Goal: Information Seeking & Learning: Learn about a topic

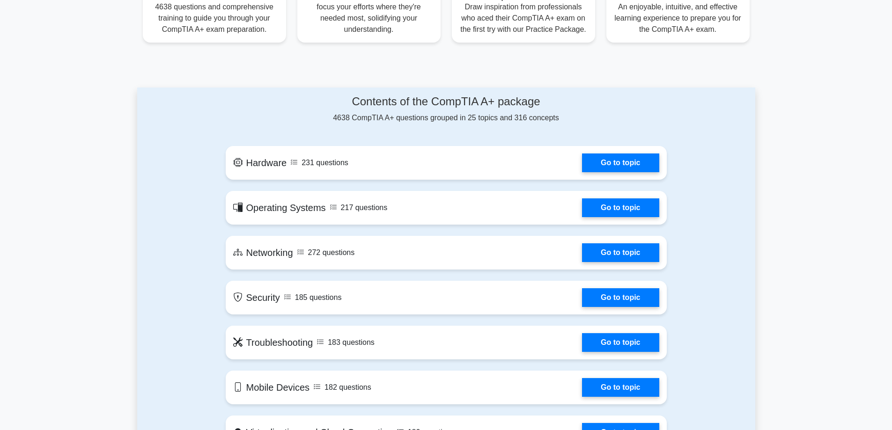
scroll to position [422, 0]
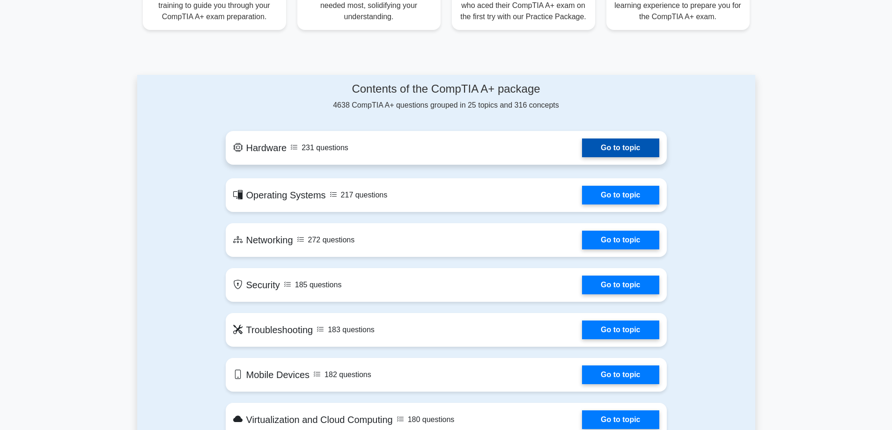
click at [638, 153] on link "Go to topic" at bounding box center [620, 148] width 77 height 19
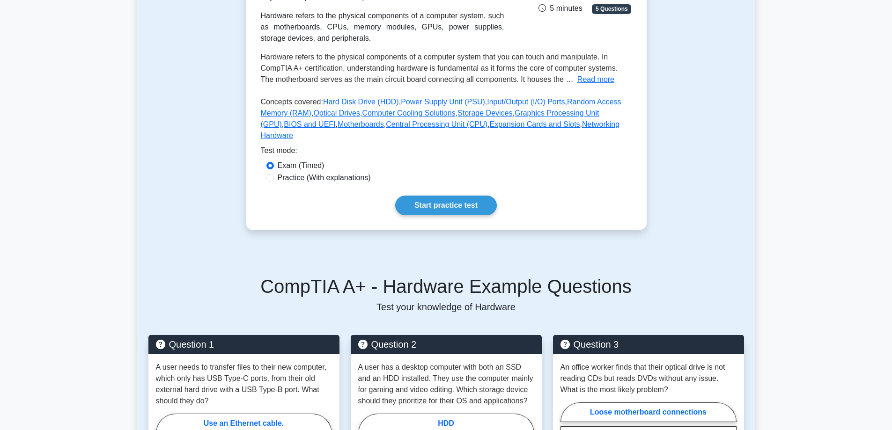
scroll to position [187, 0]
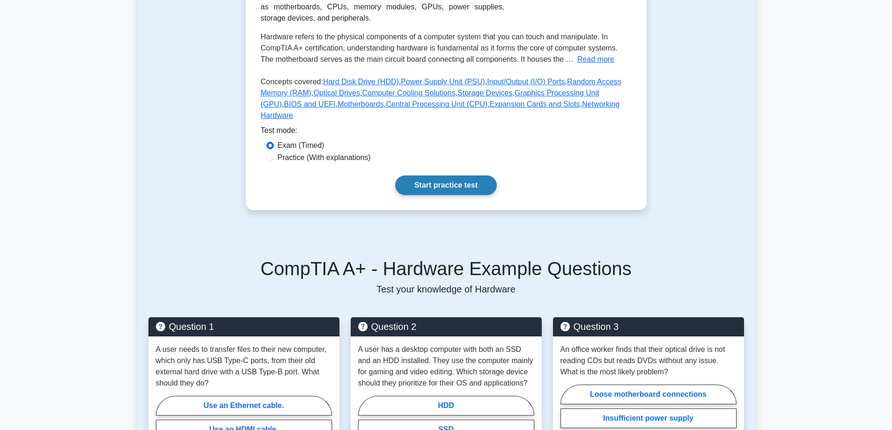
click at [422, 177] on link "Start practice test" at bounding box center [446, 186] width 102 height 20
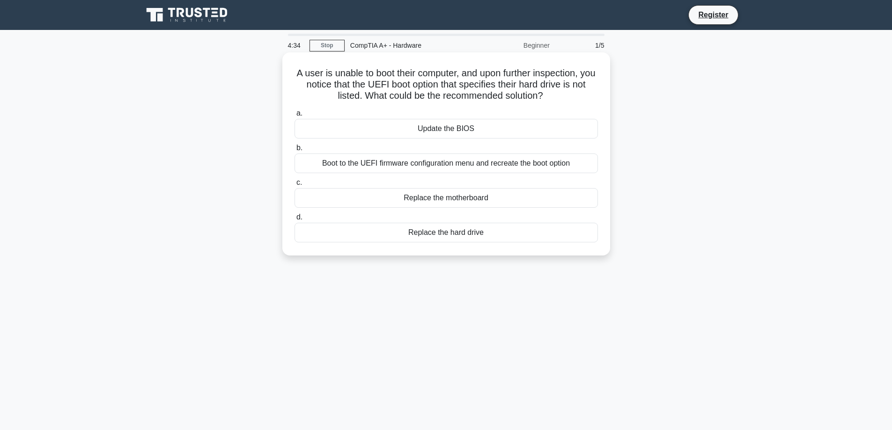
click at [463, 127] on div "Update the BIOS" at bounding box center [447, 129] width 304 height 20
click at [295, 117] on input "a. Update the BIOS" at bounding box center [295, 114] width 0 height 6
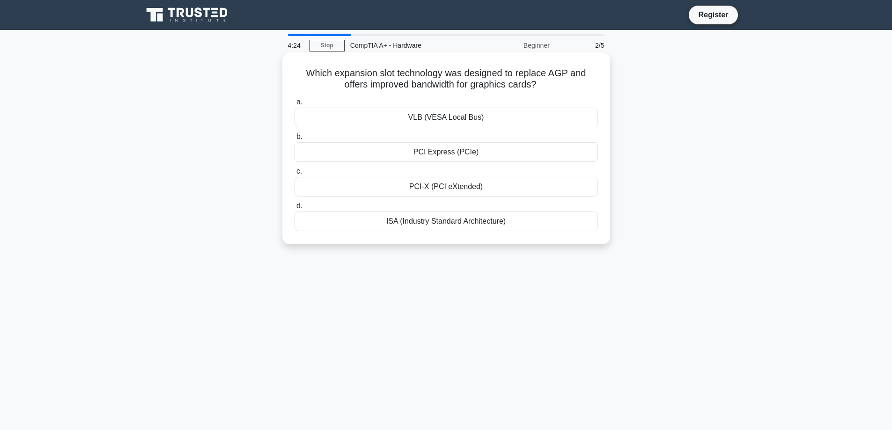
click at [471, 148] on div "PCI Express (PCIe)" at bounding box center [447, 152] width 304 height 20
click at [295, 140] on input "b. PCI Express (PCIe)" at bounding box center [295, 137] width 0 height 6
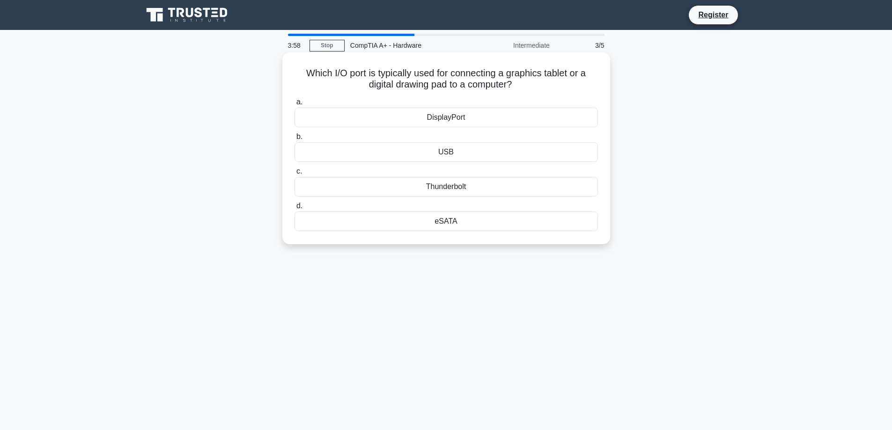
click at [393, 120] on div "DisplayPort" at bounding box center [447, 118] width 304 height 20
click at [295, 105] on input "a. DisplayPort" at bounding box center [295, 102] width 0 height 6
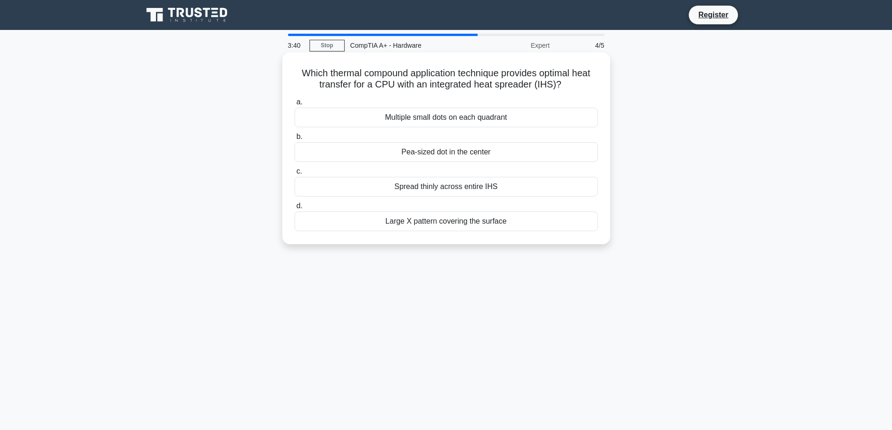
click at [372, 160] on div "Pea-sized dot in the center" at bounding box center [447, 152] width 304 height 20
click at [295, 140] on input "b. Pea-sized dot in the center" at bounding box center [295, 137] width 0 height 6
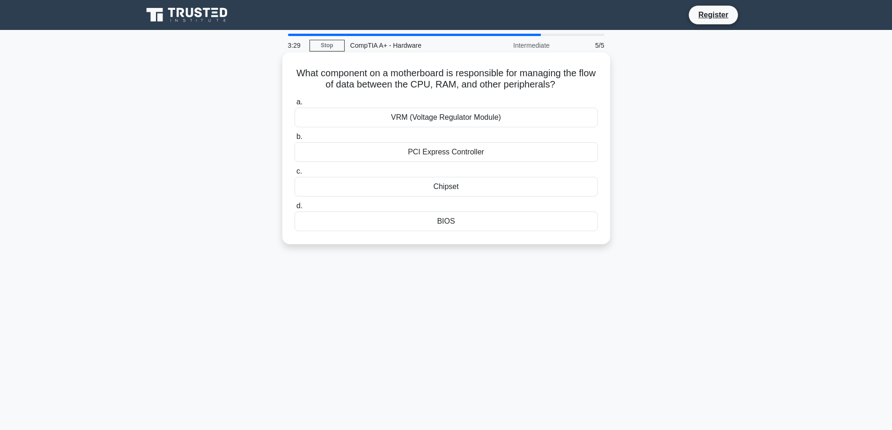
click at [387, 120] on div "VRM (Voltage Regulator Module)" at bounding box center [447, 118] width 304 height 20
click at [295, 105] on input "a. VRM (Voltage Regulator Module)" at bounding box center [295, 102] width 0 height 6
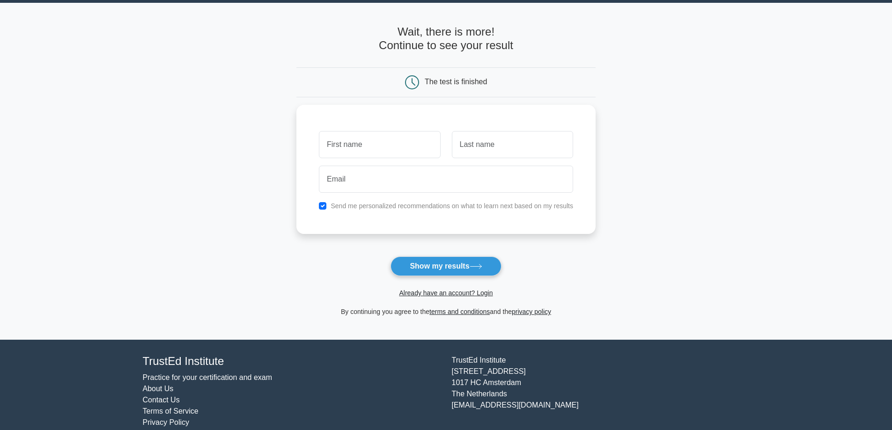
scroll to position [41, 0]
